Goal: Task Accomplishment & Management: Complete application form

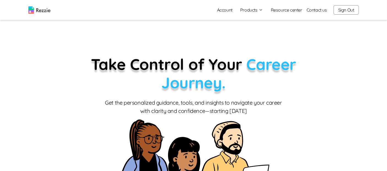
click at [251, 9] on button "Products" at bounding box center [251, 10] width 23 height 7
click at [259, 32] on link "AI Resume Review" at bounding box center [258, 31] width 68 height 11
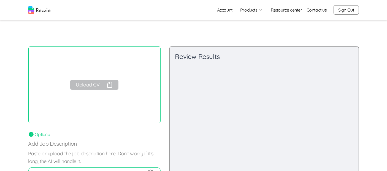
click at [99, 84] on button "Upload CV" at bounding box center [94, 85] width 48 height 10
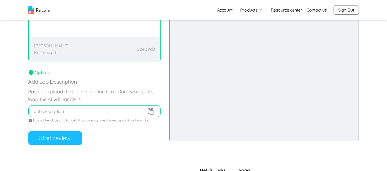
scroll to position [64, 0]
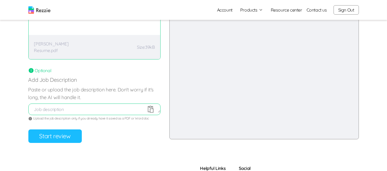
click at [62, 138] on button "Start review" at bounding box center [54, 137] width 53 height 14
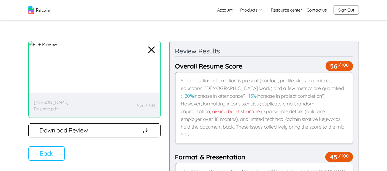
scroll to position [0, 0]
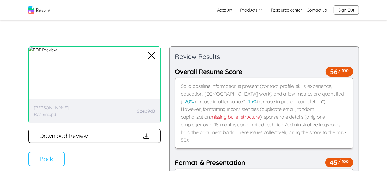
click at [252, 11] on button "Products" at bounding box center [251, 10] width 23 height 7
click at [259, 20] on link "Resume & Cover Letter Builder" at bounding box center [258, 20] width 68 height 11
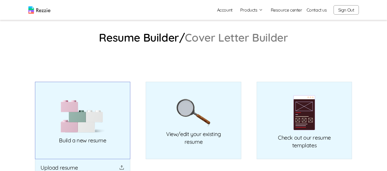
click at [98, 124] on img at bounding box center [83, 116] width 44 height 33
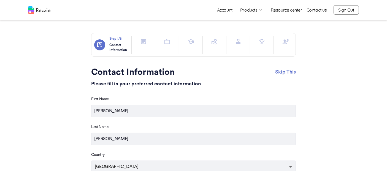
click at [282, 41] on icon "button" at bounding box center [285, 41] width 7 height 7
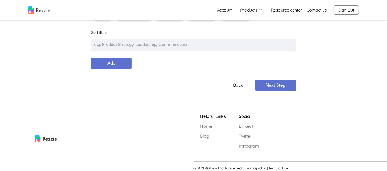
scroll to position [128, 0]
click at [279, 88] on button "Next Step" at bounding box center [275, 84] width 41 height 11
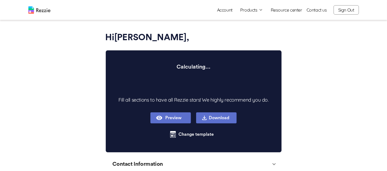
scroll to position [7, 0]
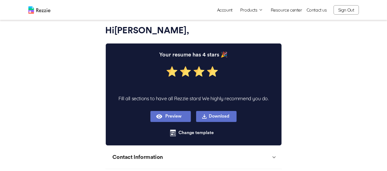
type textarea "x"
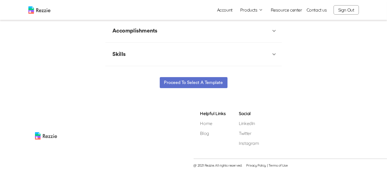
click at [207, 86] on button "Proceed to select a template" at bounding box center [194, 82] width 68 height 11
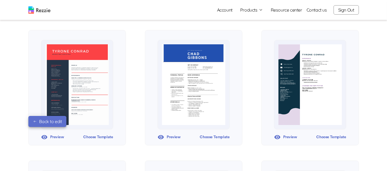
scroll to position [64, 0]
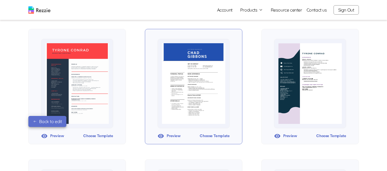
click at [222, 136] on div "Choose Template" at bounding box center [215, 136] width 30 height 8
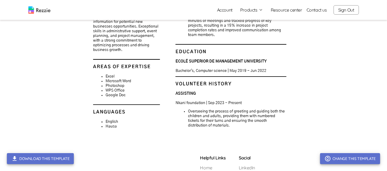
scroll to position [189, 0]
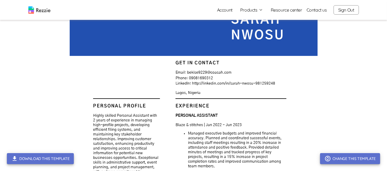
scroll to position [63, 0]
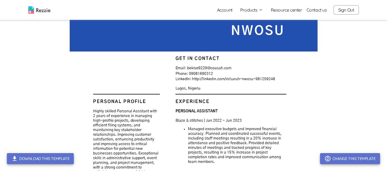
click at [257, 11] on button "Products" at bounding box center [251, 10] width 23 height 7
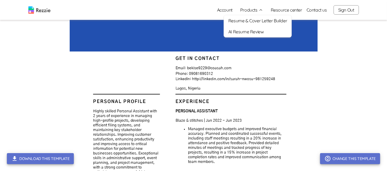
click at [261, 33] on link "AI Resume Review" at bounding box center [258, 31] width 68 height 11
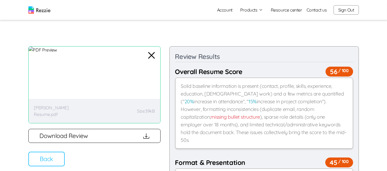
click at [128, 138] on button "Download Review" at bounding box center [94, 136] width 132 height 14
click at [252, 11] on button "Products" at bounding box center [251, 10] width 23 height 7
click at [265, 21] on link "Resume & Cover Letter Builder" at bounding box center [258, 20] width 68 height 11
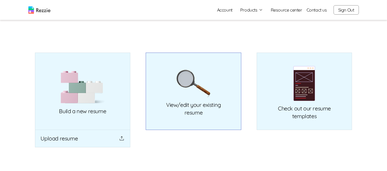
click at [206, 80] on img at bounding box center [193, 84] width 34 height 28
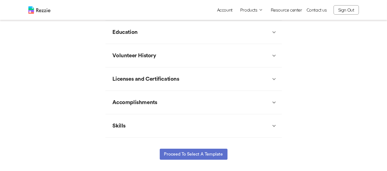
scroll to position [205, 0]
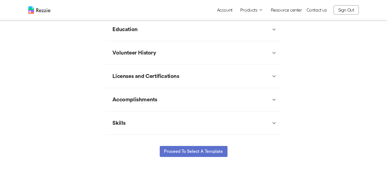
click at [273, 124] on icon at bounding box center [274, 123] width 7 height 7
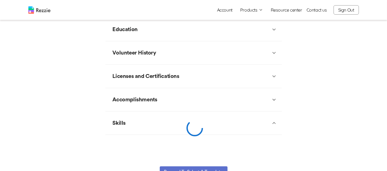
type textarea "x"
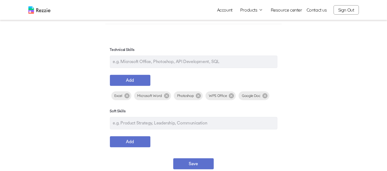
scroll to position [317, 0]
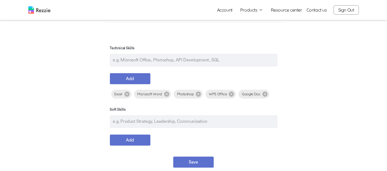
click at [152, 57] on input "text" at bounding box center [194, 60] width 168 height 12
type input "Calendar Management"
click at [127, 74] on button "Add" at bounding box center [130, 78] width 41 height 11
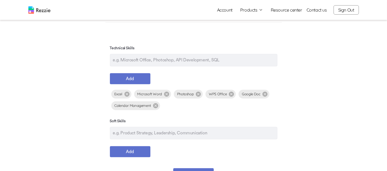
click at [201, 58] on input "text" at bounding box center [194, 60] width 168 height 12
type input "Travel Coordination"
click at [133, 79] on button "Add" at bounding box center [130, 78] width 41 height 11
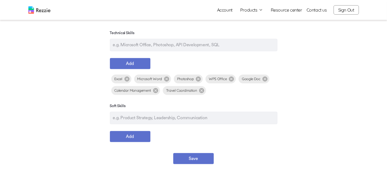
scroll to position [334, 0]
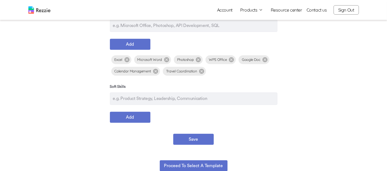
click at [193, 138] on button "Save" at bounding box center [193, 139] width 41 height 11
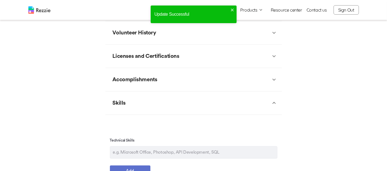
click at [257, 103] on div "Skills" at bounding box center [190, 103] width 161 height 17
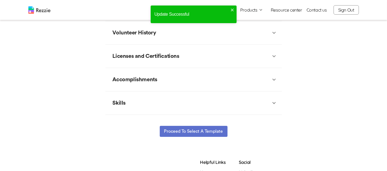
click at [262, 56] on div "Licenses and Certifications" at bounding box center [190, 56] width 161 height 17
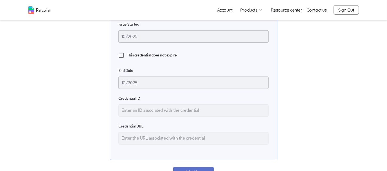
scroll to position [362, 0]
click at [163, 55] on span "This credential does not expire" at bounding box center [152, 56] width 50 height 6
click at [127, 55] on input "This credential does not expire" at bounding box center [121, 56] width 12 height 12
checkbox input "true"
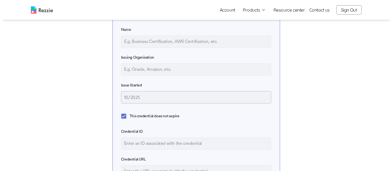
scroll to position [301, 0]
click at [217, 42] on input "text" at bounding box center [194, 42] width 150 height 12
type input "Microsoft Office Specialist"
click at [164, 68] on input "text" at bounding box center [194, 70] width 150 height 12
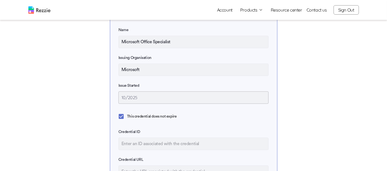
type input "Microsoft"
click at [154, 98] on input "10/2025" at bounding box center [194, 97] width 150 height 12
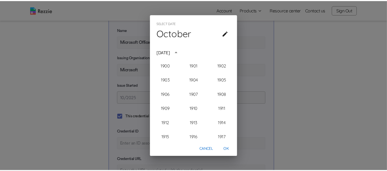
scroll to position [553, 0]
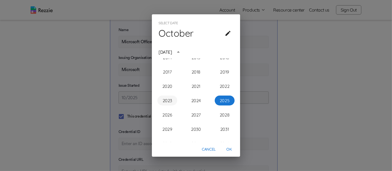
click at [168, 103] on button "2023" at bounding box center [167, 101] width 20 height 10
type input "10/2023"
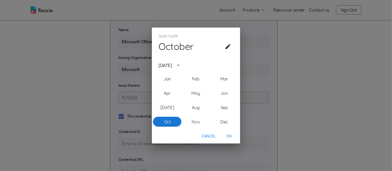
click at [231, 136] on button "OK" at bounding box center [229, 136] width 18 height 10
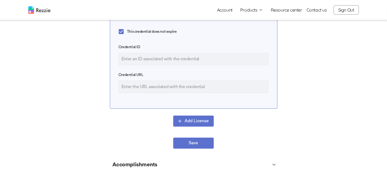
scroll to position [386, 0]
click at [200, 144] on button "Save" at bounding box center [193, 143] width 41 height 11
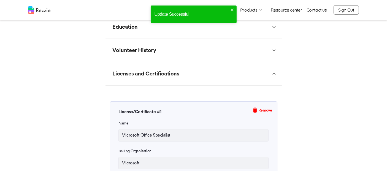
click at [265, 76] on div "Licenses and Certifications" at bounding box center [190, 74] width 161 height 17
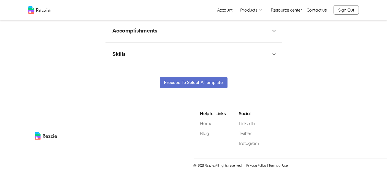
click at [198, 85] on button "Proceed to select a template" at bounding box center [194, 82] width 68 height 11
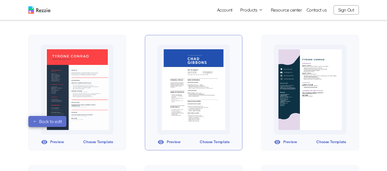
scroll to position [62, 0]
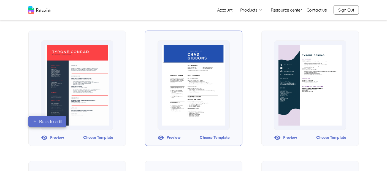
click at [218, 138] on div "Choose Template" at bounding box center [215, 138] width 30 height 8
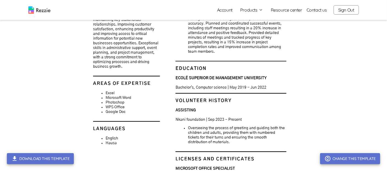
scroll to position [173, 0]
click at [255, 11] on button "Products" at bounding box center [251, 10] width 23 height 7
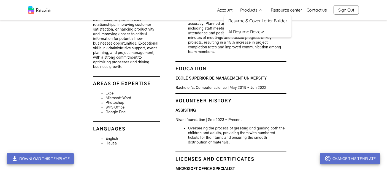
click at [265, 23] on link "Resume & Cover Letter Builder" at bounding box center [258, 20] width 68 height 11
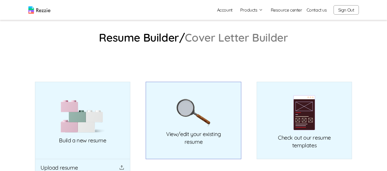
click at [193, 125] on img at bounding box center [193, 113] width 34 height 28
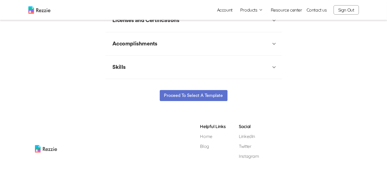
type textarea "x"
click at [237, 64] on div "Skills" at bounding box center [190, 67] width 161 height 17
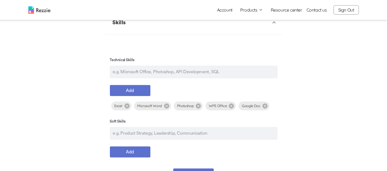
scroll to position [304, 0]
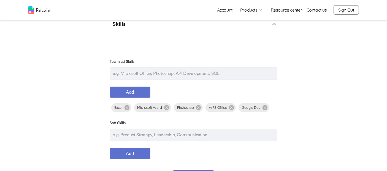
click at [192, 131] on input "text" at bounding box center [194, 135] width 168 height 12
click at [219, 74] on input "text" at bounding box center [194, 74] width 168 height 12
click at [191, 132] on input "text" at bounding box center [194, 135] width 168 height 12
click at [217, 72] on input "text" at bounding box center [194, 74] width 168 height 12
click at [200, 71] on input "text" at bounding box center [194, 74] width 168 height 12
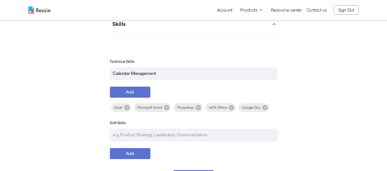
type input "Calendar Management"
click at [139, 90] on button "Add" at bounding box center [130, 92] width 41 height 11
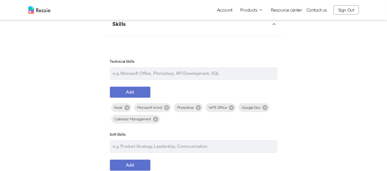
click at [210, 74] on input "text" at bounding box center [194, 74] width 168 height 12
type input "Travel Coordination"
click at [132, 93] on button "Add" at bounding box center [130, 92] width 41 height 11
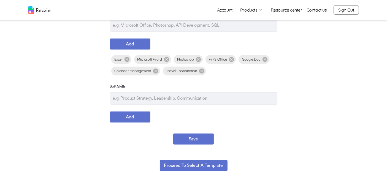
click at [197, 139] on button "Save" at bounding box center [193, 139] width 41 height 11
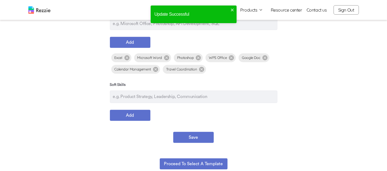
scroll to position [352, 0]
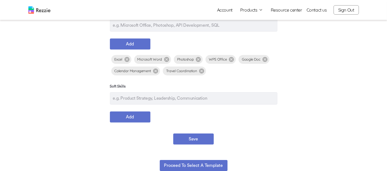
click at [206, 164] on button "Proceed to select a template" at bounding box center [194, 165] width 68 height 11
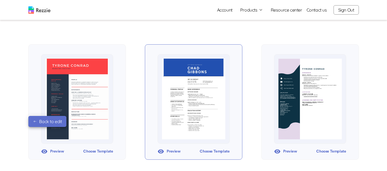
scroll to position [49, 0]
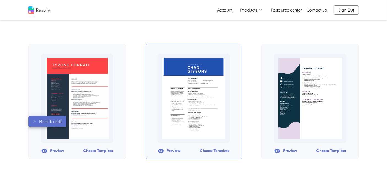
click at [217, 150] on div "Choose Template" at bounding box center [215, 151] width 30 height 8
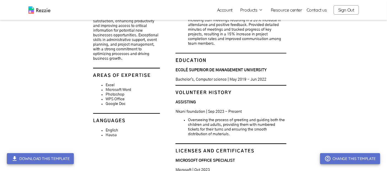
scroll to position [266, 0]
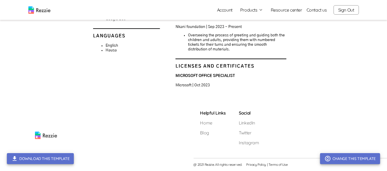
click at [56, 160] on button "Download this template" at bounding box center [40, 158] width 67 height 11
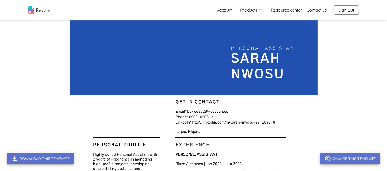
scroll to position [0, 0]
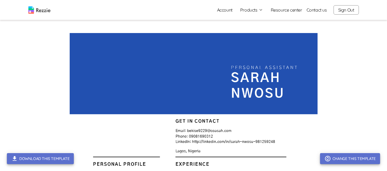
click at [251, 10] on button "Products" at bounding box center [251, 10] width 23 height 7
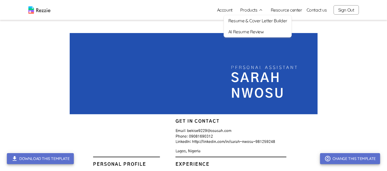
click at [261, 33] on link "AI Resume Review" at bounding box center [258, 31] width 68 height 11
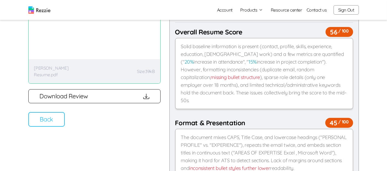
scroll to position [42, 0]
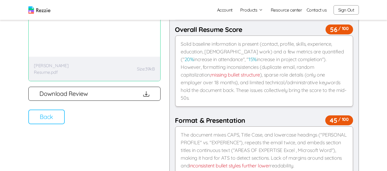
click at [61, 120] on button "Back" at bounding box center [46, 117] width 36 height 15
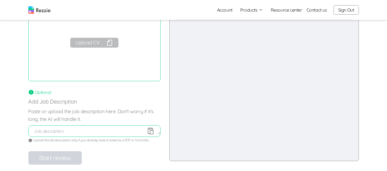
click at [103, 43] on button "Upload CV" at bounding box center [94, 43] width 48 height 10
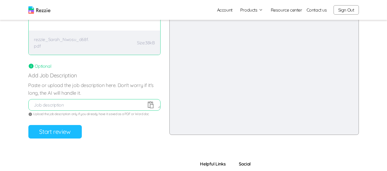
scroll to position [72, 0]
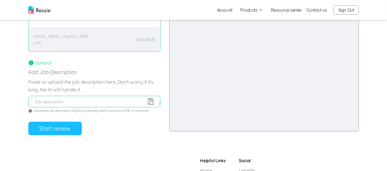
click at [68, 132] on button "Start review" at bounding box center [54, 129] width 53 height 14
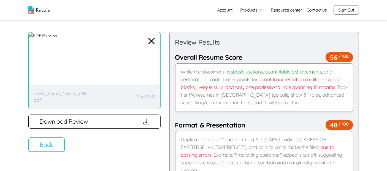
scroll to position [0, 0]
